Goal: Task Accomplishment & Management: Manage account settings

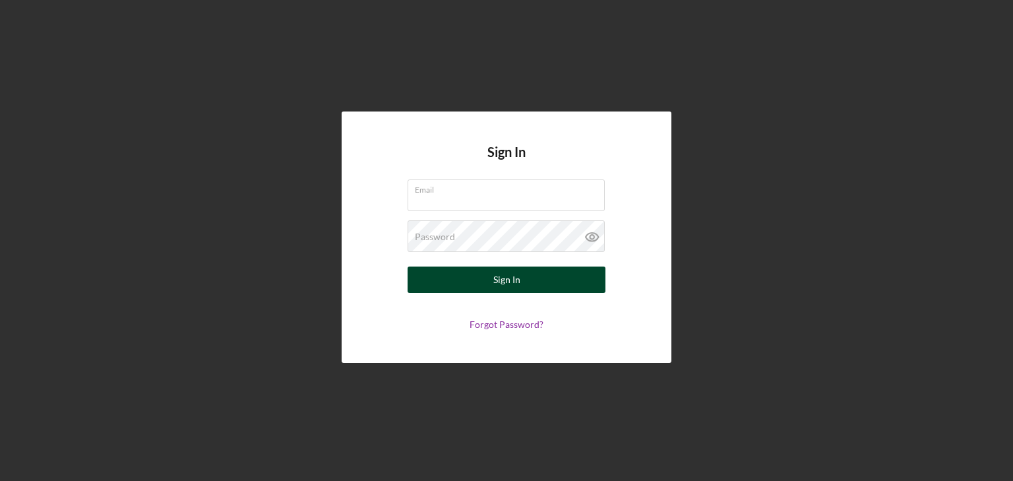
type input "[EMAIL_ADDRESS][DOMAIN_NAME]"
click at [502, 282] on div "Sign In" at bounding box center [506, 279] width 27 height 26
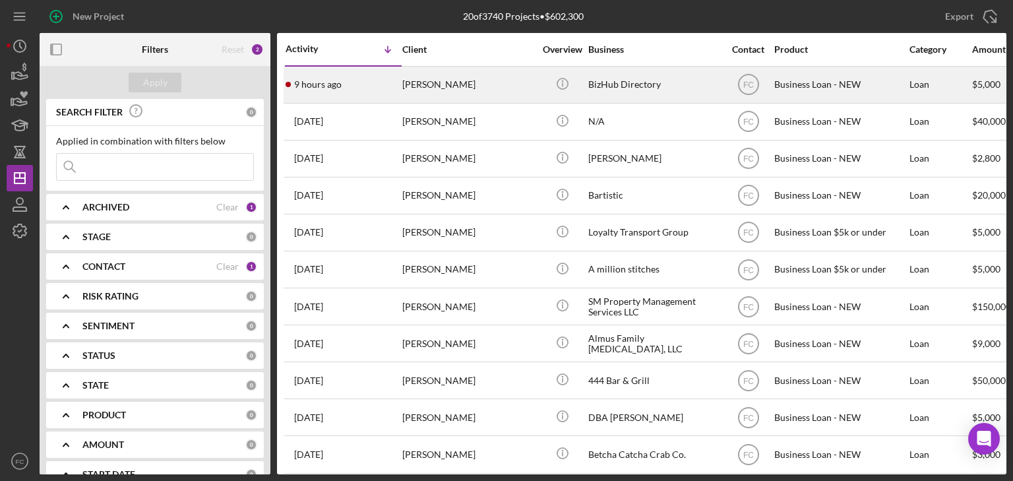
click at [369, 75] on div "9 hours ago [PERSON_NAME]" at bounding box center [343, 84] width 115 height 35
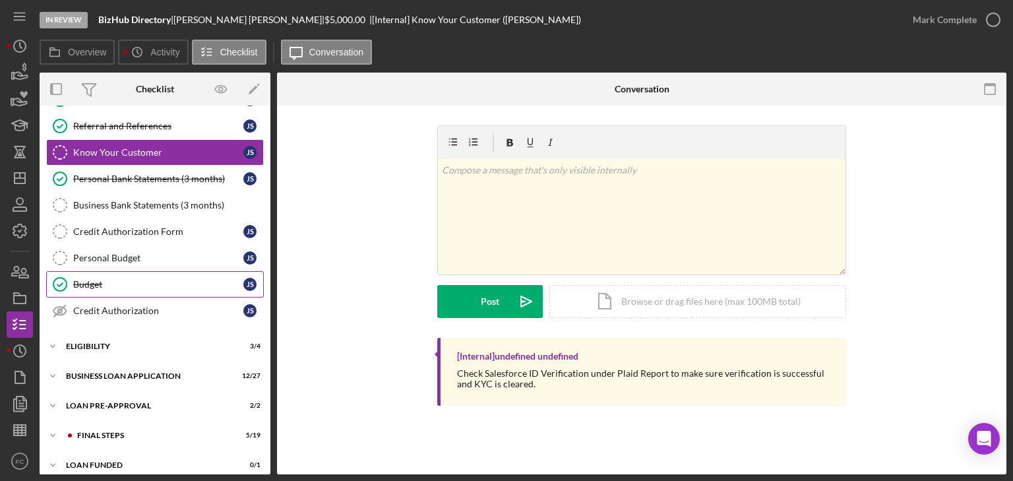
scroll to position [113, 0]
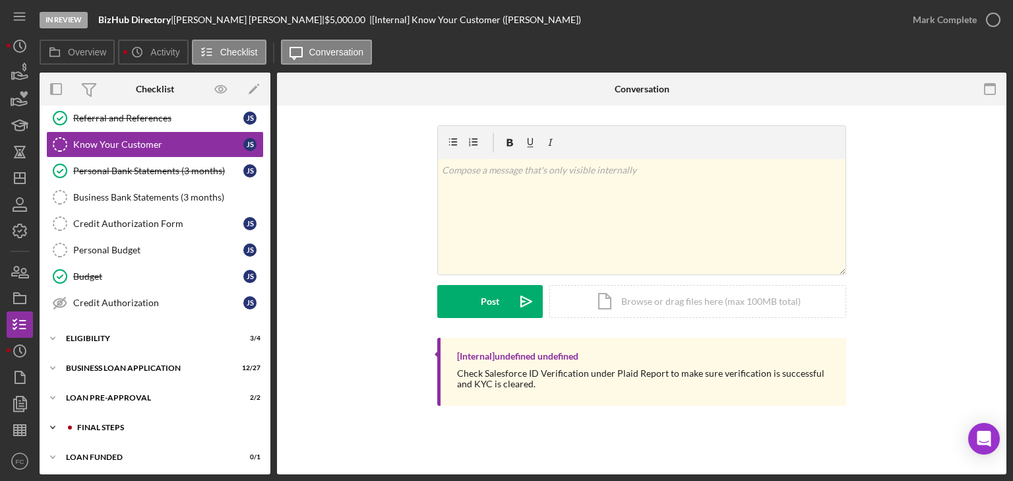
click at [119, 423] on div "FINAL STEPS" at bounding box center [165, 427] width 177 height 8
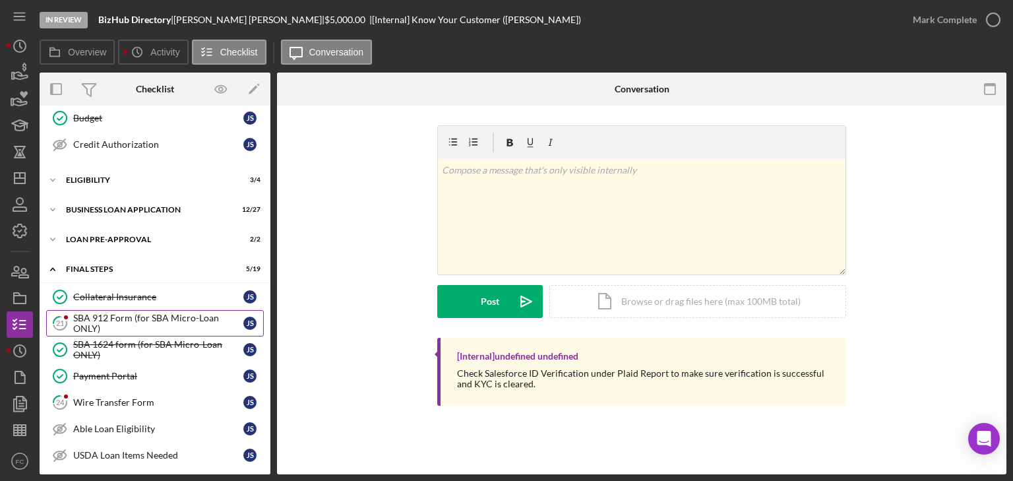
click at [107, 313] on div "SBA 912 Form (for SBA Micro-Loan ONLY)" at bounding box center [158, 323] width 170 height 21
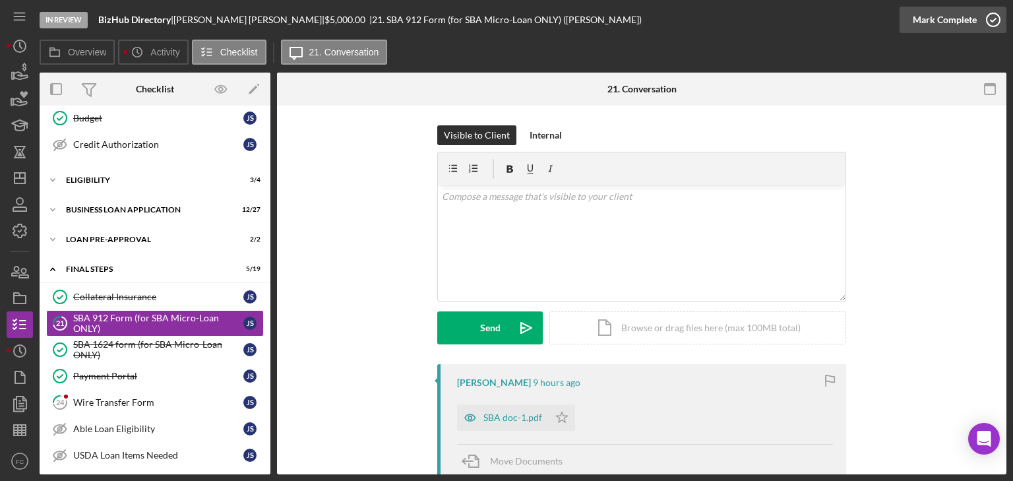
click at [993, 18] on icon "button" at bounding box center [993, 19] width 33 height 33
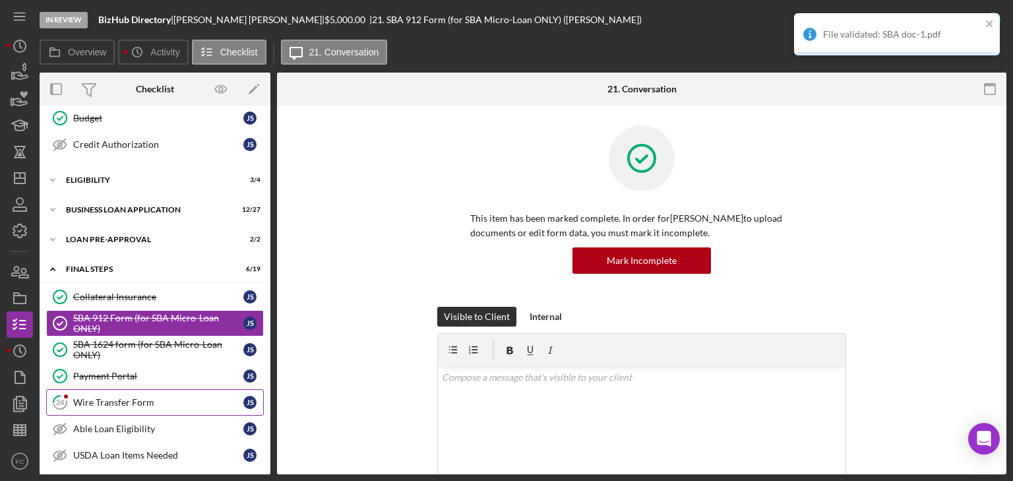
click at [119, 397] on div "Wire Transfer Form" at bounding box center [158, 402] width 170 height 11
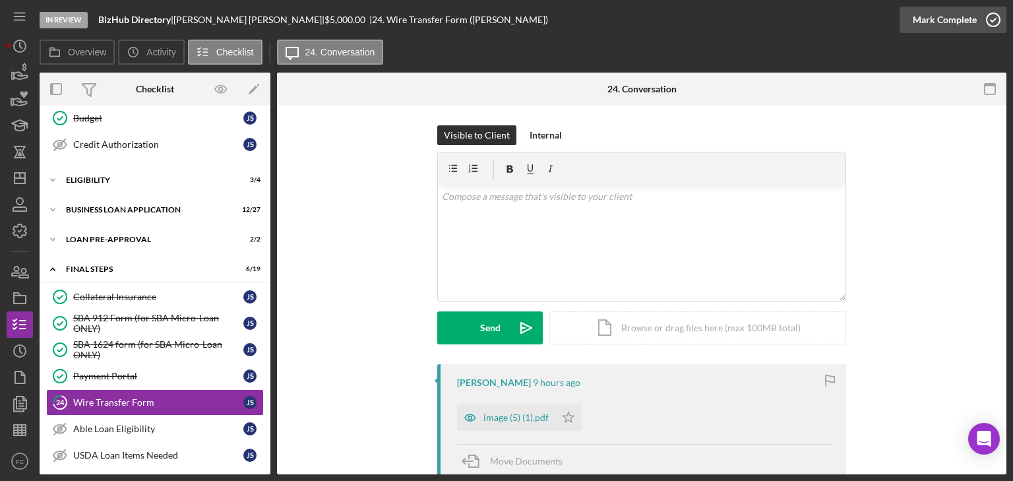
click at [993, 16] on icon "button" at bounding box center [993, 19] width 33 height 33
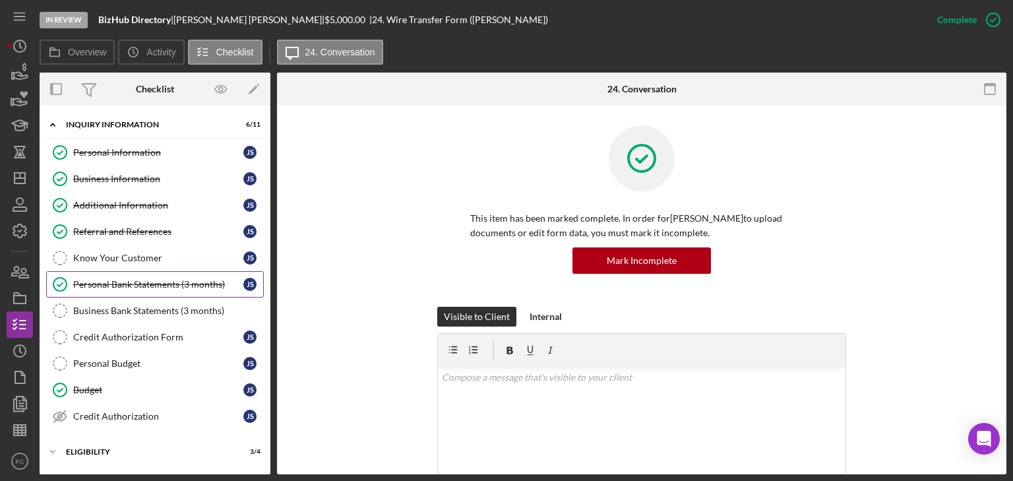
click at [125, 280] on div "Personal Bank Statements (3 months)" at bounding box center [158, 284] width 170 height 11
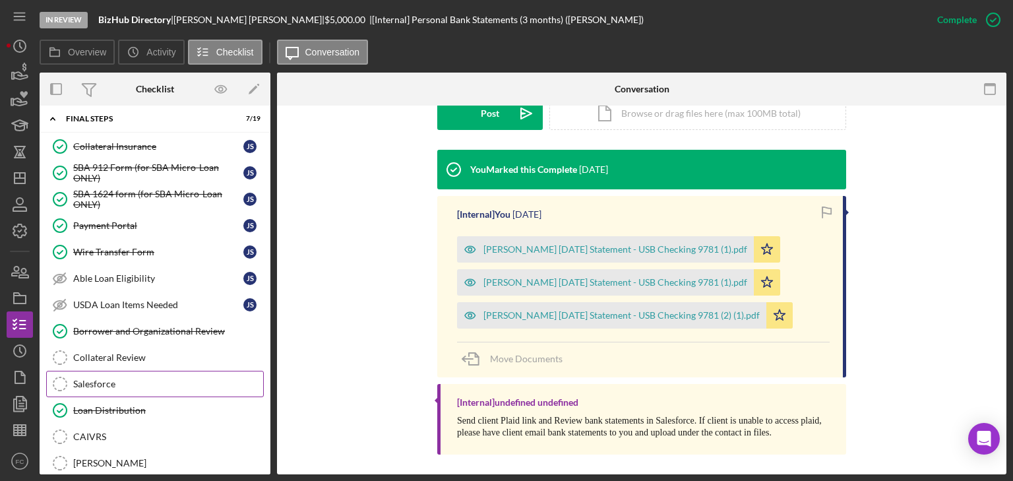
scroll to position [475, 0]
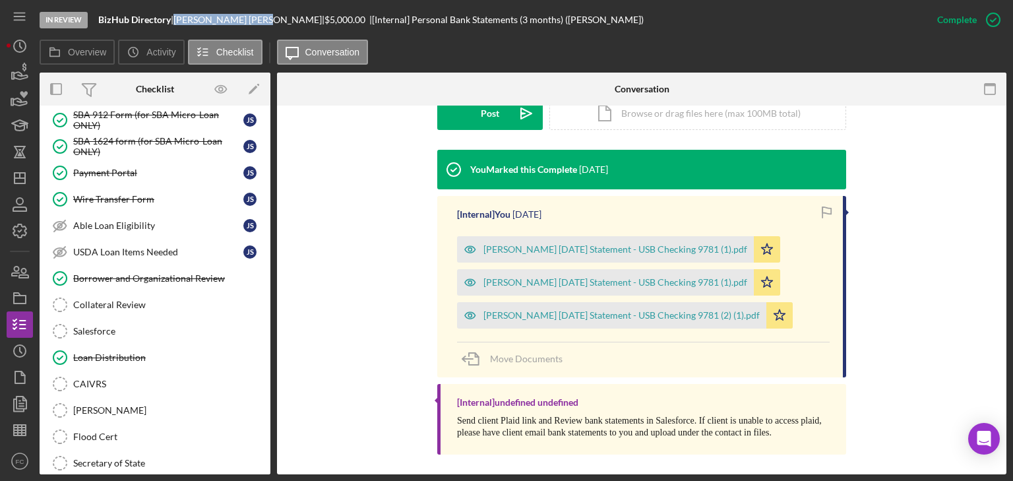
drag, startPoint x: 182, startPoint y: 18, endPoint x: 237, endPoint y: 17, distance: 54.8
click at [237, 17] on div "[PERSON_NAME] |" at bounding box center [248, 20] width 151 height 11
copy div "[PERSON_NAME]"
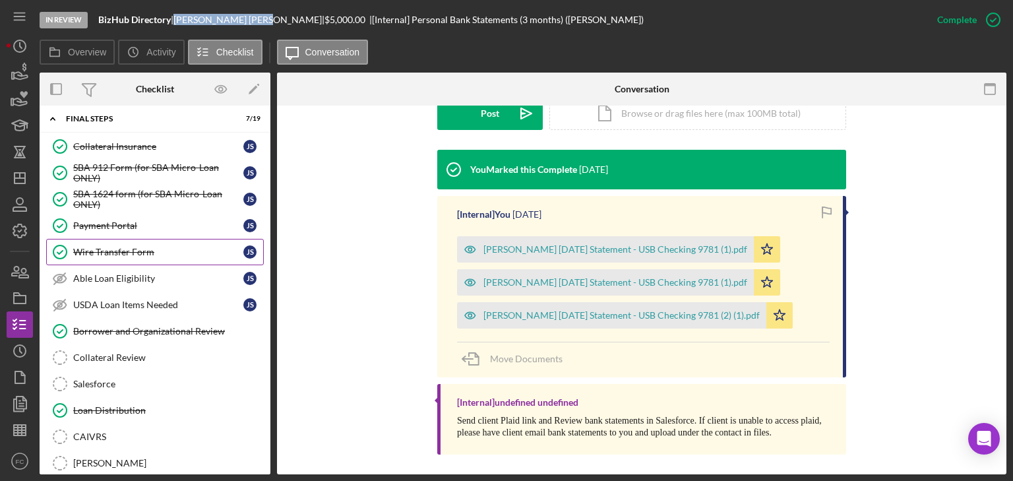
scroll to position [211, 0]
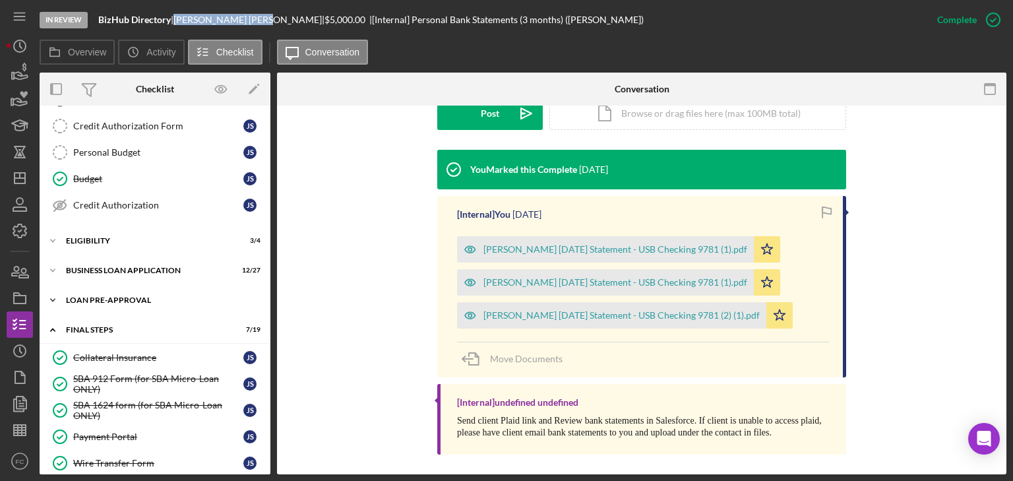
click at [127, 302] on div "Icon/Expander LOAN PRE-APPROVAL 2 / 2" at bounding box center [155, 300] width 231 height 26
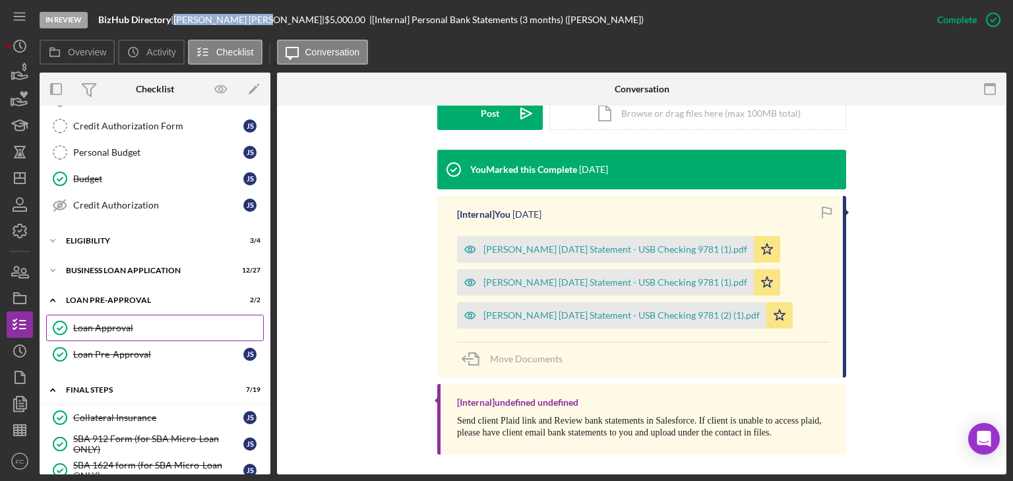
click at [127, 323] on div "Loan Approval" at bounding box center [168, 328] width 190 height 11
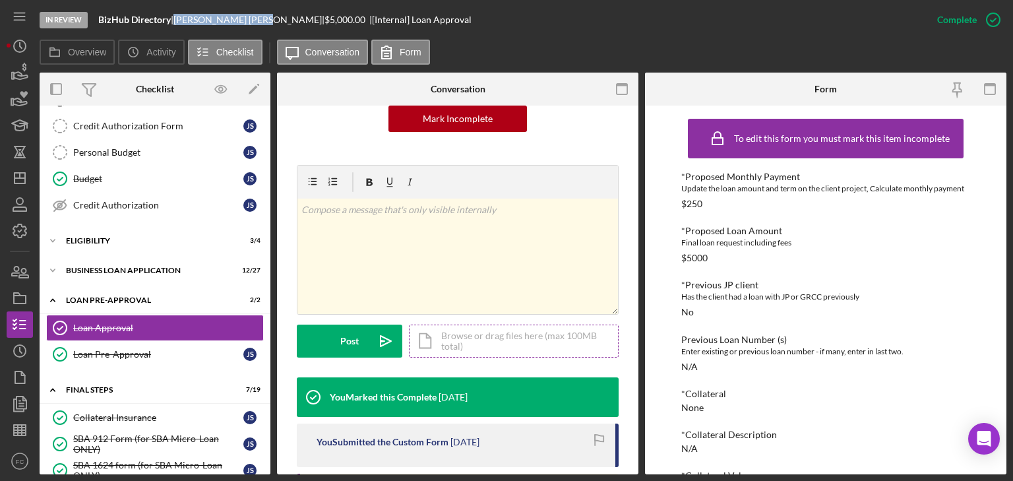
scroll to position [209, 0]
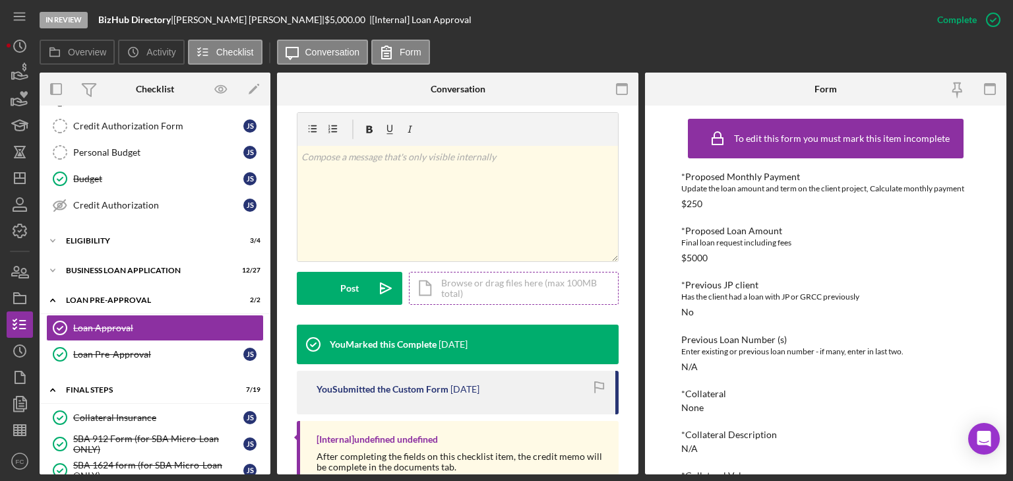
click at [466, 286] on div "Icon/Document Browse or drag files here (max 100MB total) Tap to choose files o…" at bounding box center [514, 288] width 210 height 33
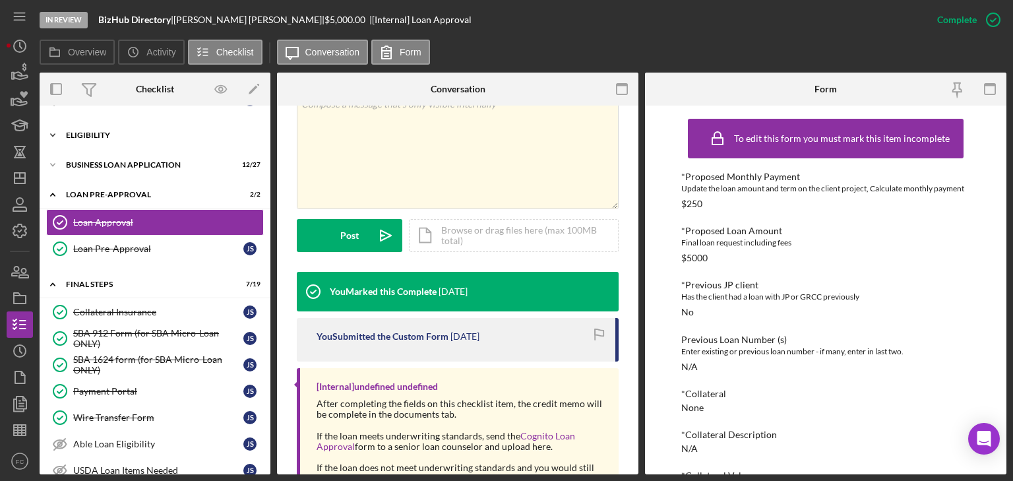
scroll to position [158, 0]
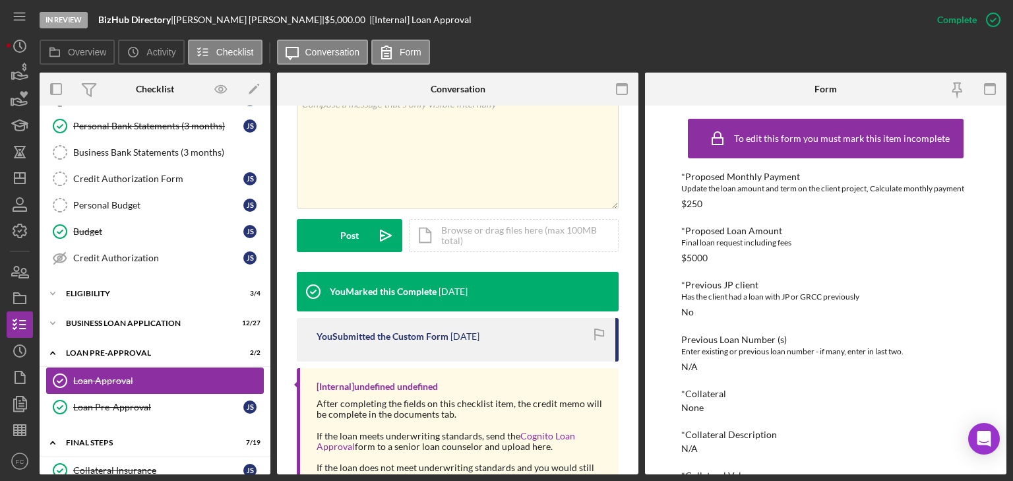
click at [140, 375] on div "Loan Approval" at bounding box center [168, 380] width 190 height 11
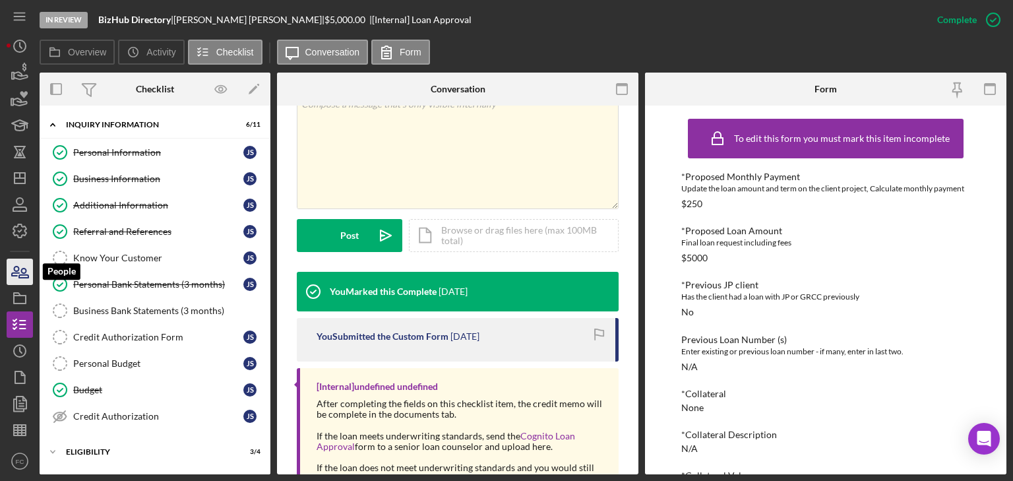
click at [21, 272] on icon "button" at bounding box center [23, 272] width 9 height 9
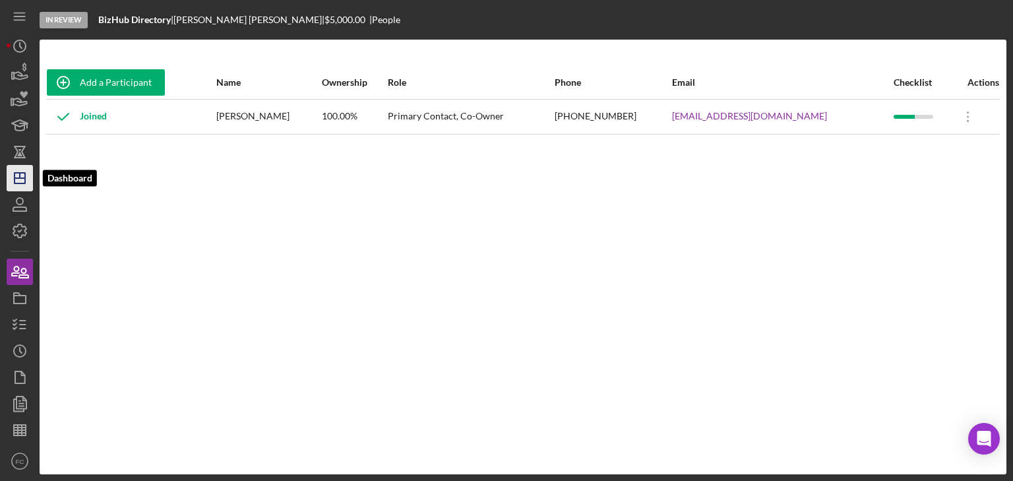
click at [15, 180] on polygon "button" at bounding box center [20, 178] width 11 height 11
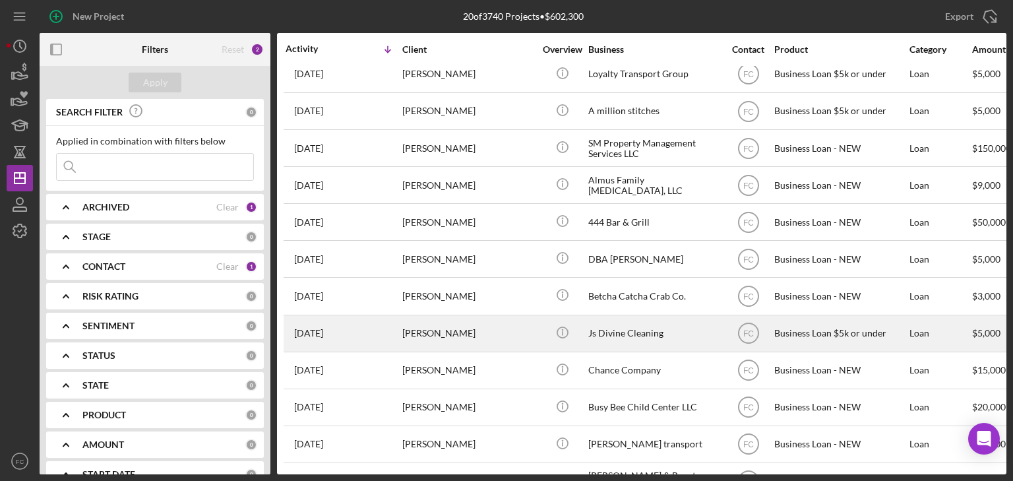
scroll to position [211, 0]
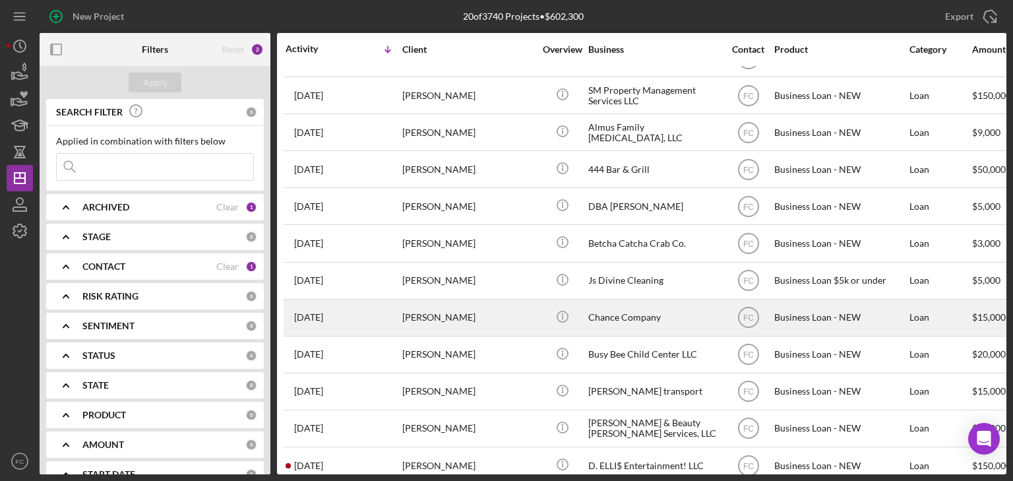
click at [423, 329] on div "[PERSON_NAME]" at bounding box center [468, 317] width 132 height 35
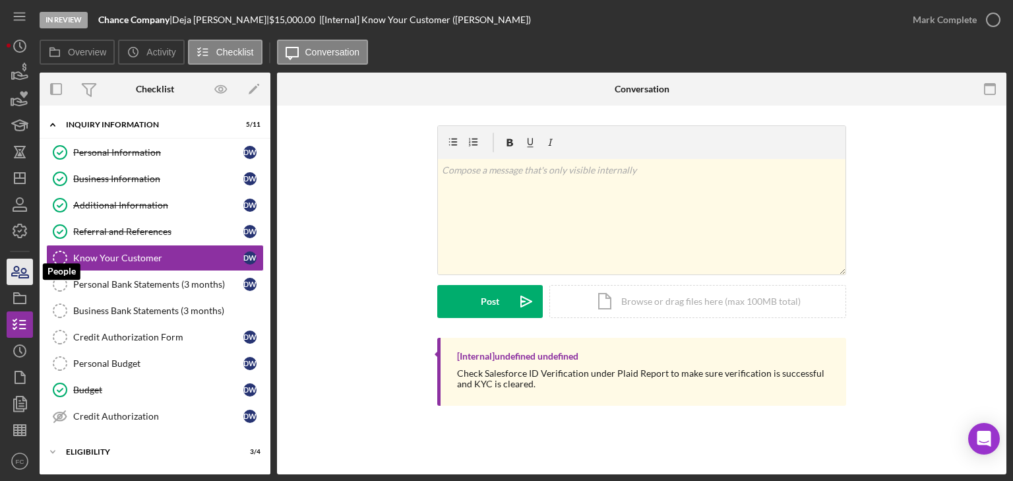
click at [17, 272] on icon "button" at bounding box center [15, 270] width 7 height 9
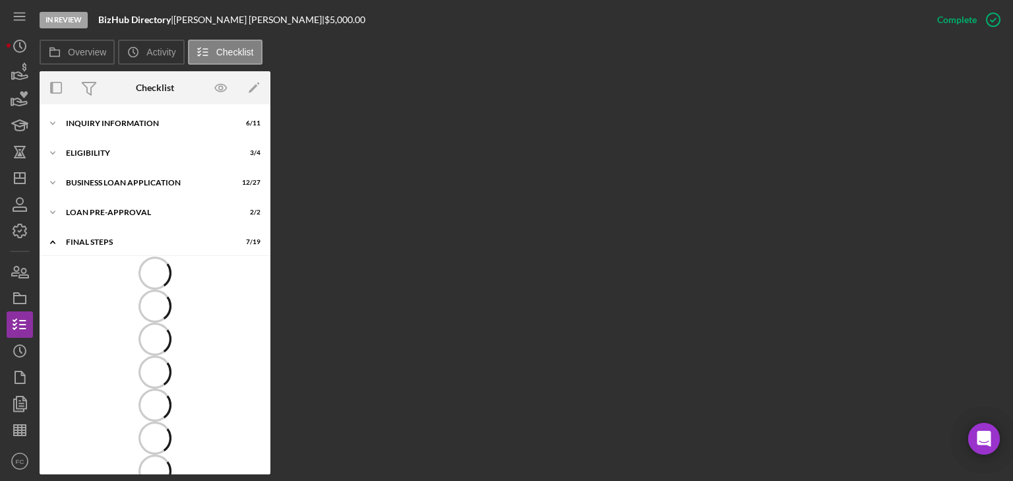
scroll to position [84, 0]
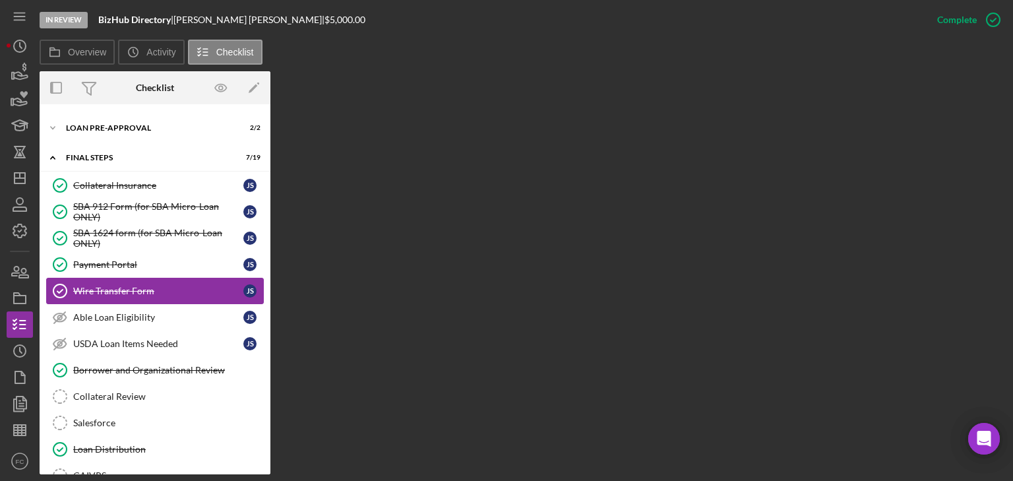
click at [136, 293] on div "Wire Transfer Form" at bounding box center [158, 291] width 170 height 11
click at [133, 259] on div "Payment Portal" at bounding box center [158, 264] width 170 height 11
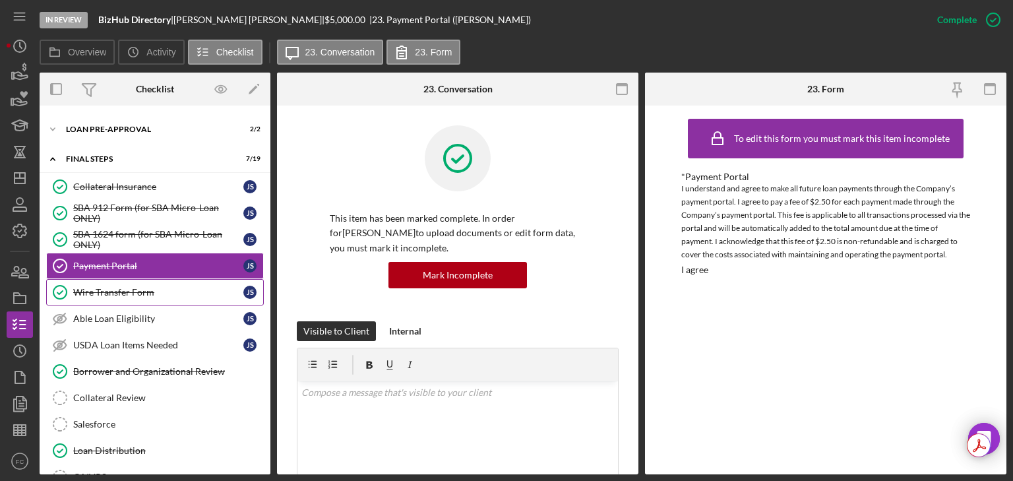
click at [118, 287] on div "Wire Transfer Form" at bounding box center [158, 292] width 170 height 11
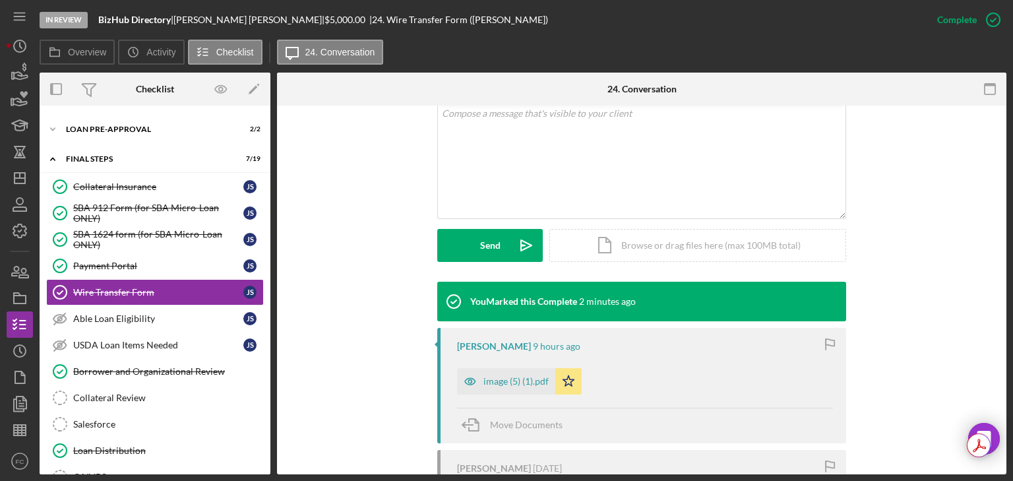
scroll to position [317, 0]
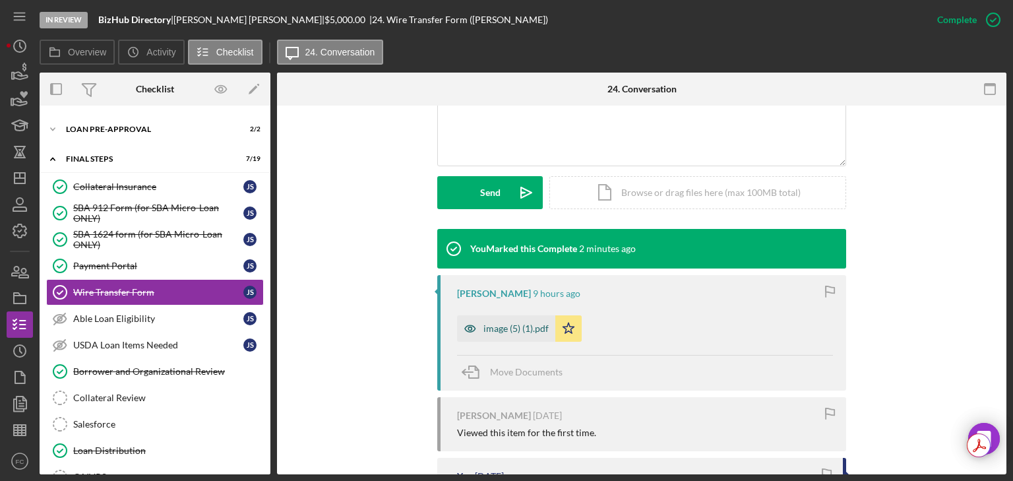
click at [491, 330] on div "image (5) (1).pdf" at bounding box center [515, 328] width 65 height 11
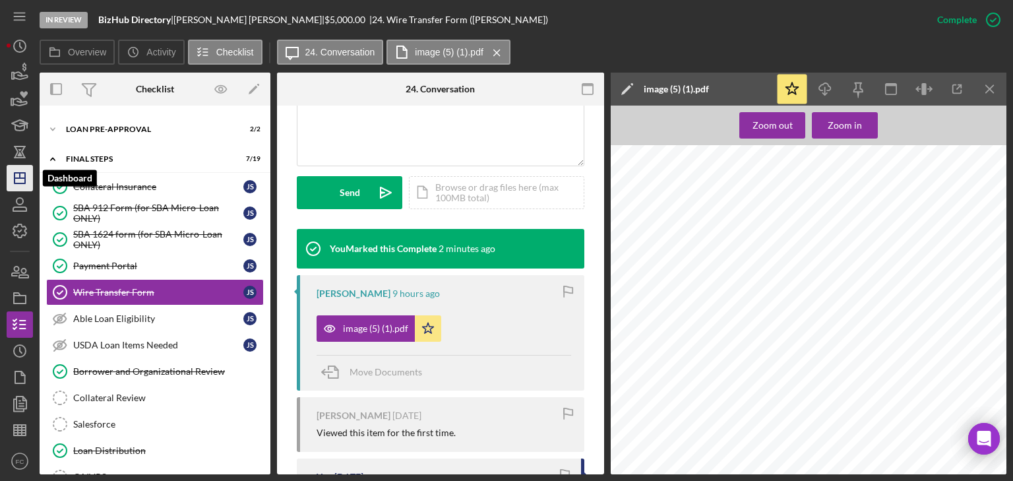
click at [18, 175] on icon "Icon/Dashboard" at bounding box center [19, 178] width 33 height 33
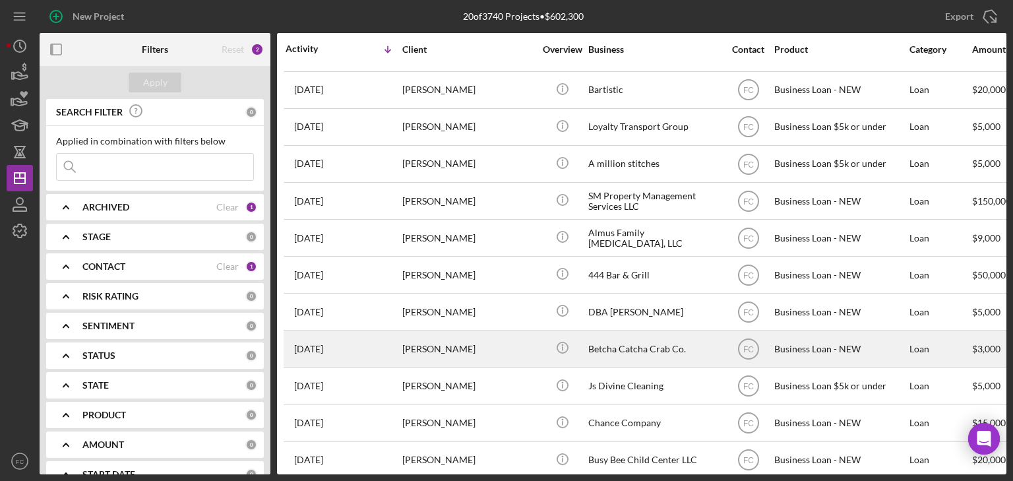
scroll to position [158, 0]
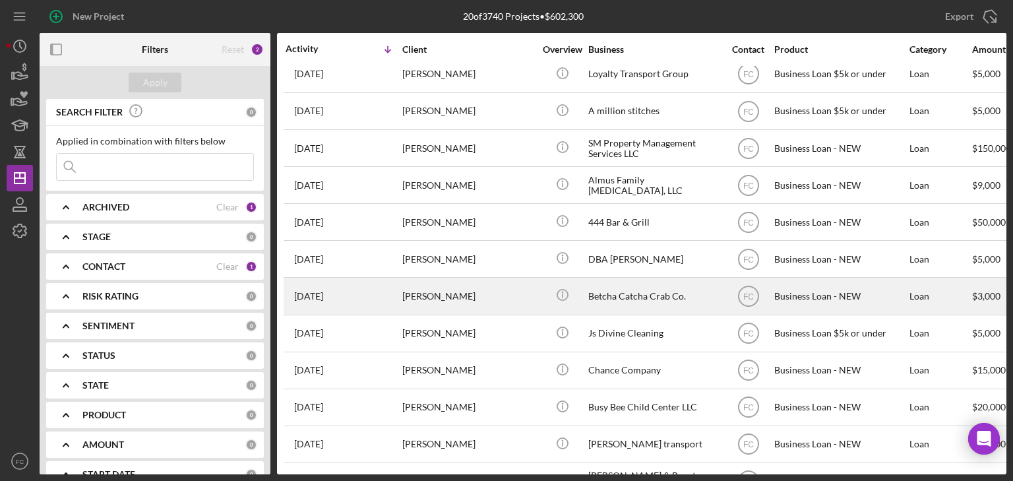
click at [459, 296] on div "[PERSON_NAME]" at bounding box center [468, 295] width 132 height 35
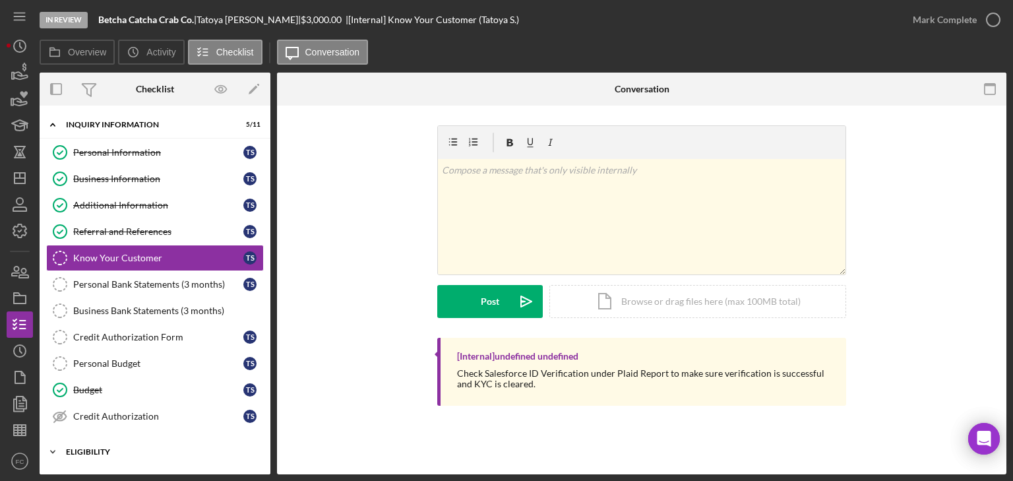
scroll to position [113, 0]
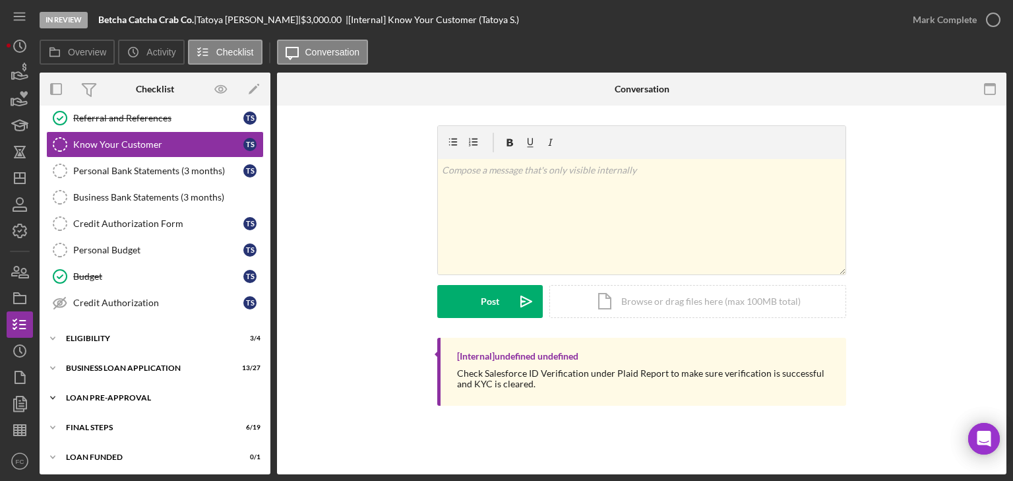
click at [125, 394] on div "LOAN PRE-APPROVAL" at bounding box center [160, 398] width 188 height 8
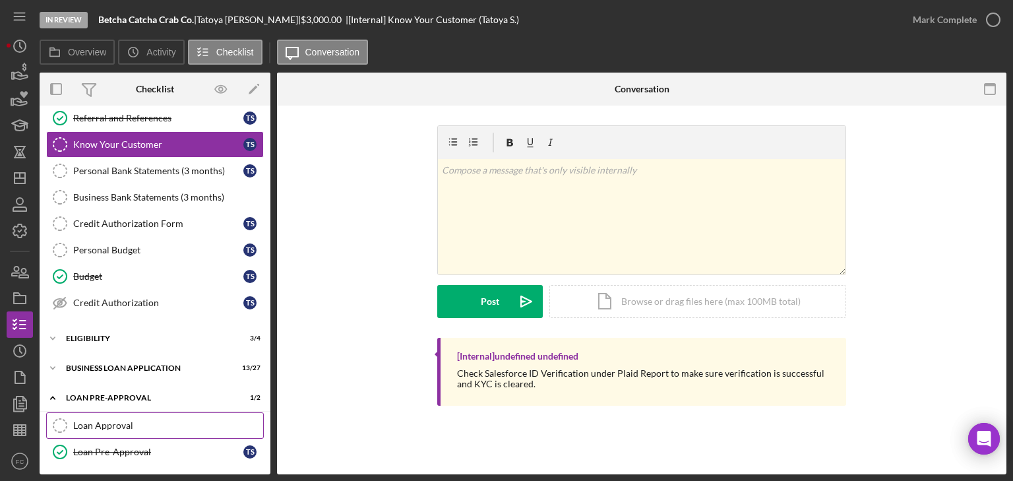
click at [135, 412] on link "Loan Approval Loan Approval" at bounding box center [155, 425] width 218 height 26
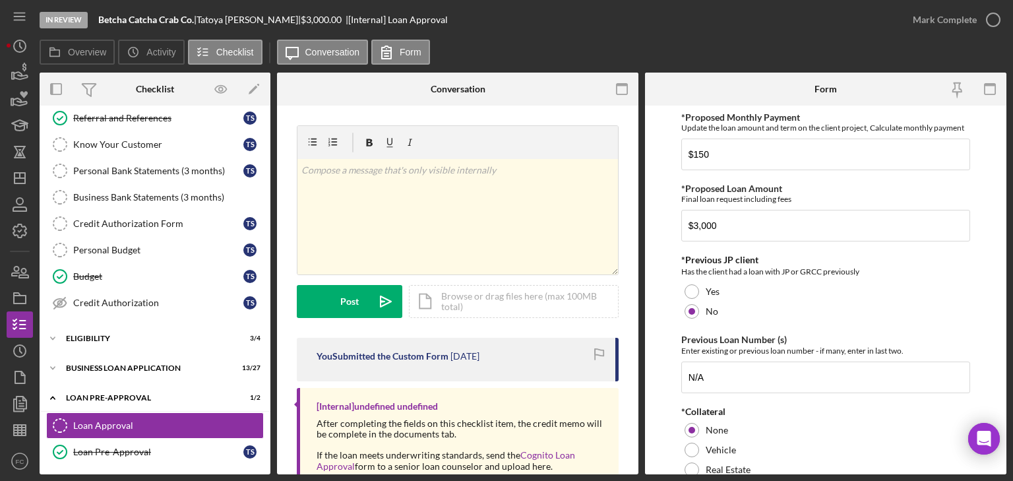
scroll to position [125, 0]
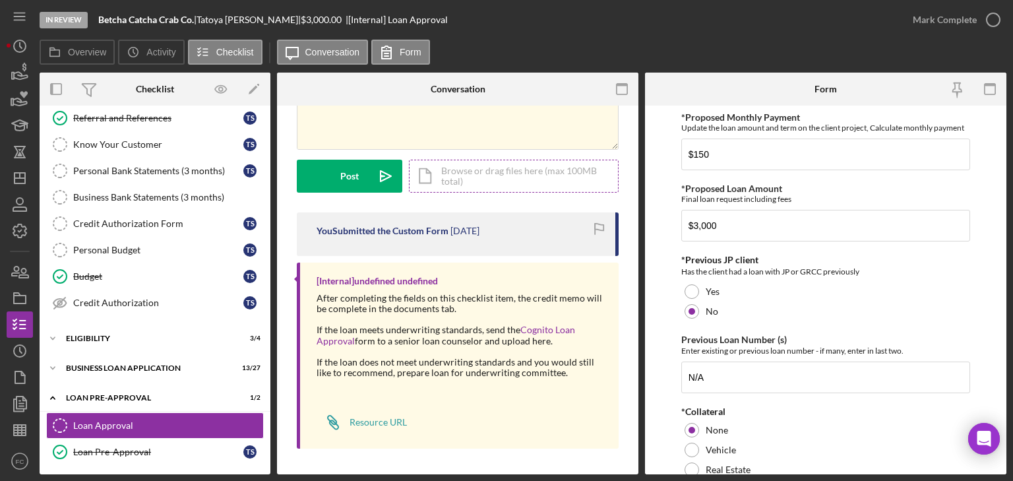
click at [481, 179] on div "Icon/Document Browse or drag files here (max 100MB total) Tap to choose files o…" at bounding box center [514, 176] width 210 height 33
click at [491, 167] on div "Icon/Document Browse or drag files here (max 100MB total) Tap to choose files o…" at bounding box center [514, 176] width 210 height 33
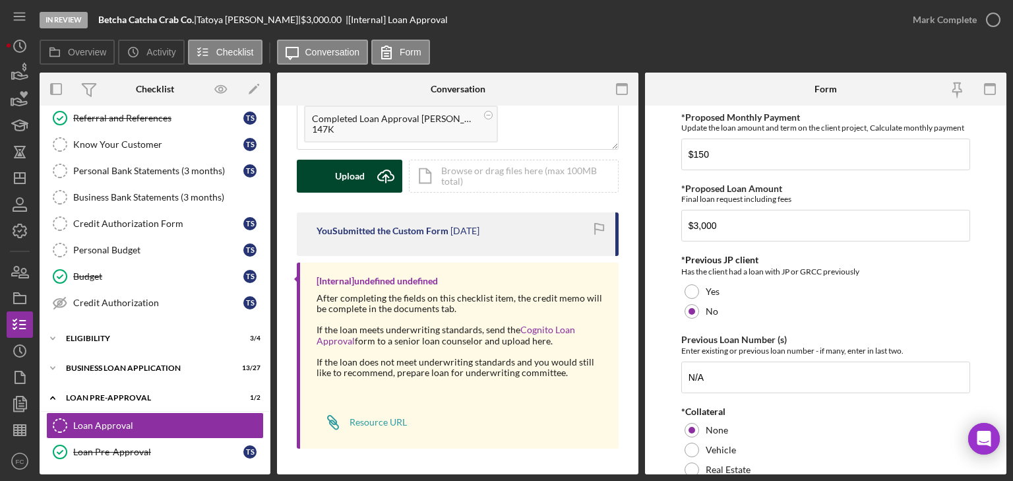
click at [338, 177] on div "Upload" at bounding box center [350, 176] width 30 height 33
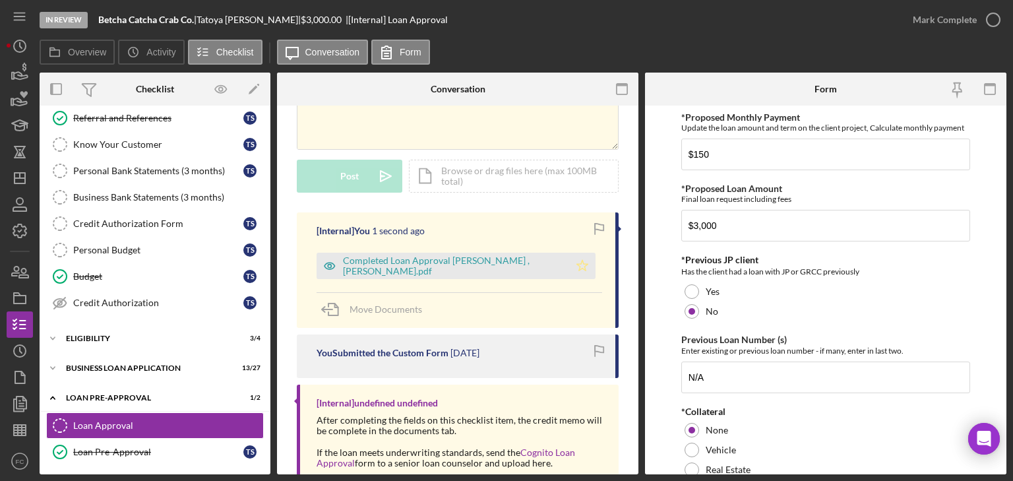
click at [578, 264] on icon "Icon/Star" at bounding box center [582, 266] width 26 height 26
click at [990, 15] on icon "button" at bounding box center [993, 19] width 33 height 33
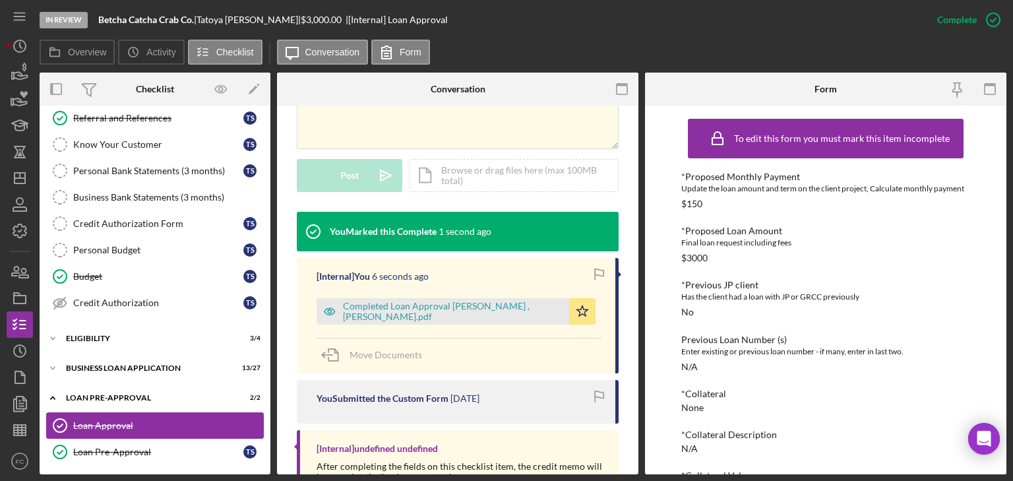
scroll to position [173, 0]
